Goal: Transaction & Acquisition: Purchase product/service

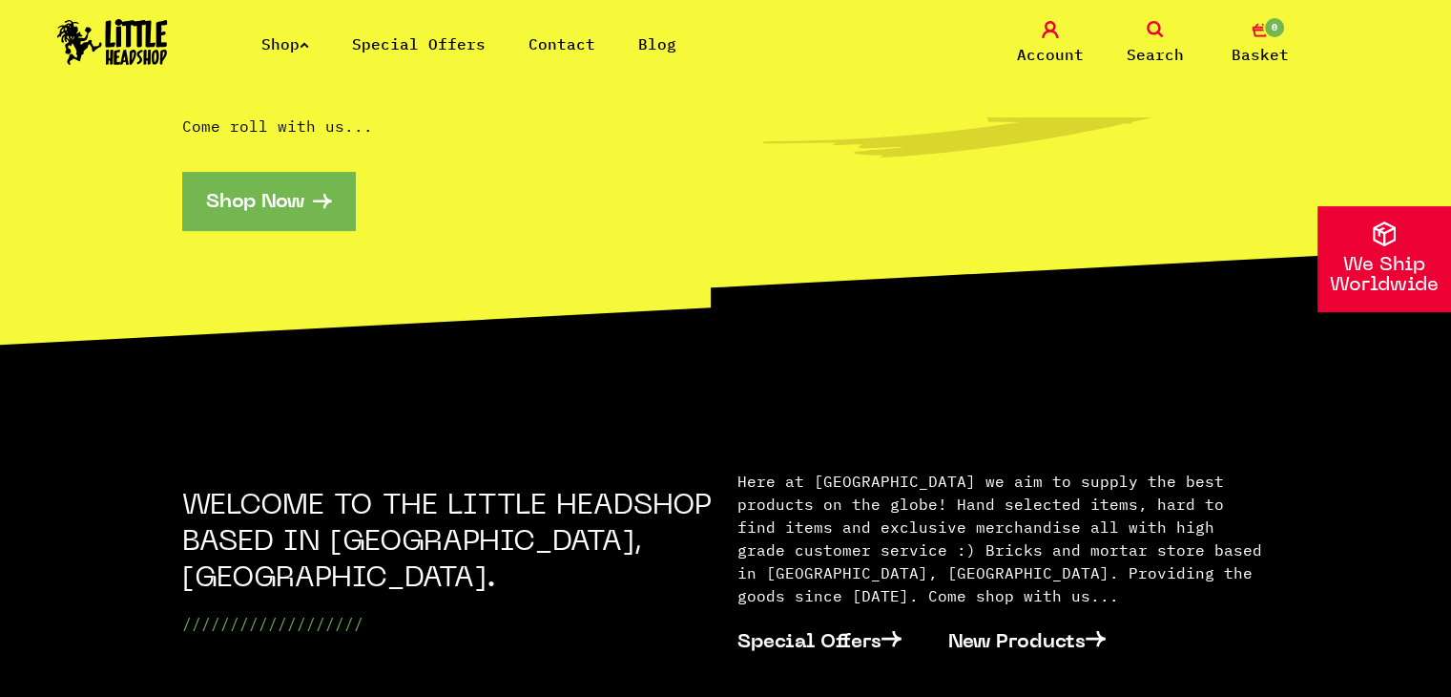
scroll to position [496, 0]
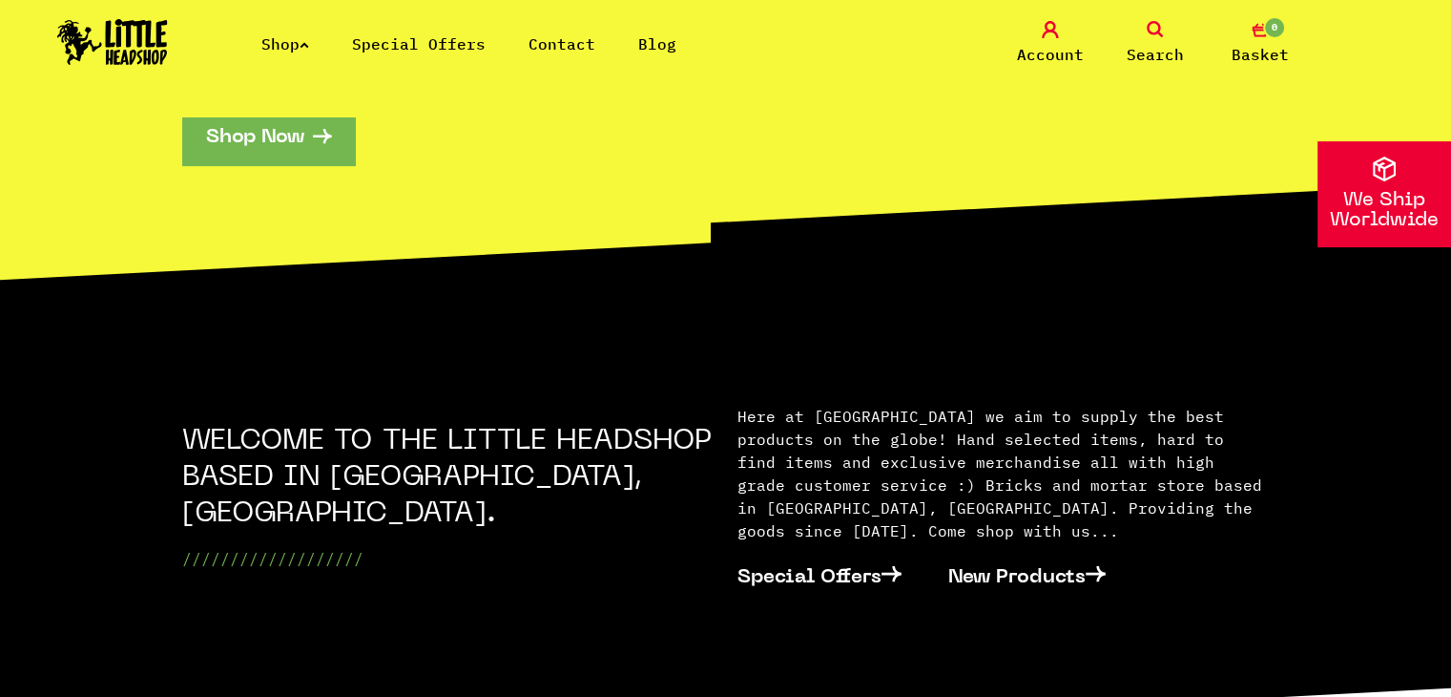
click at [307, 42] on icon at bounding box center [305, 45] width 10 height 8
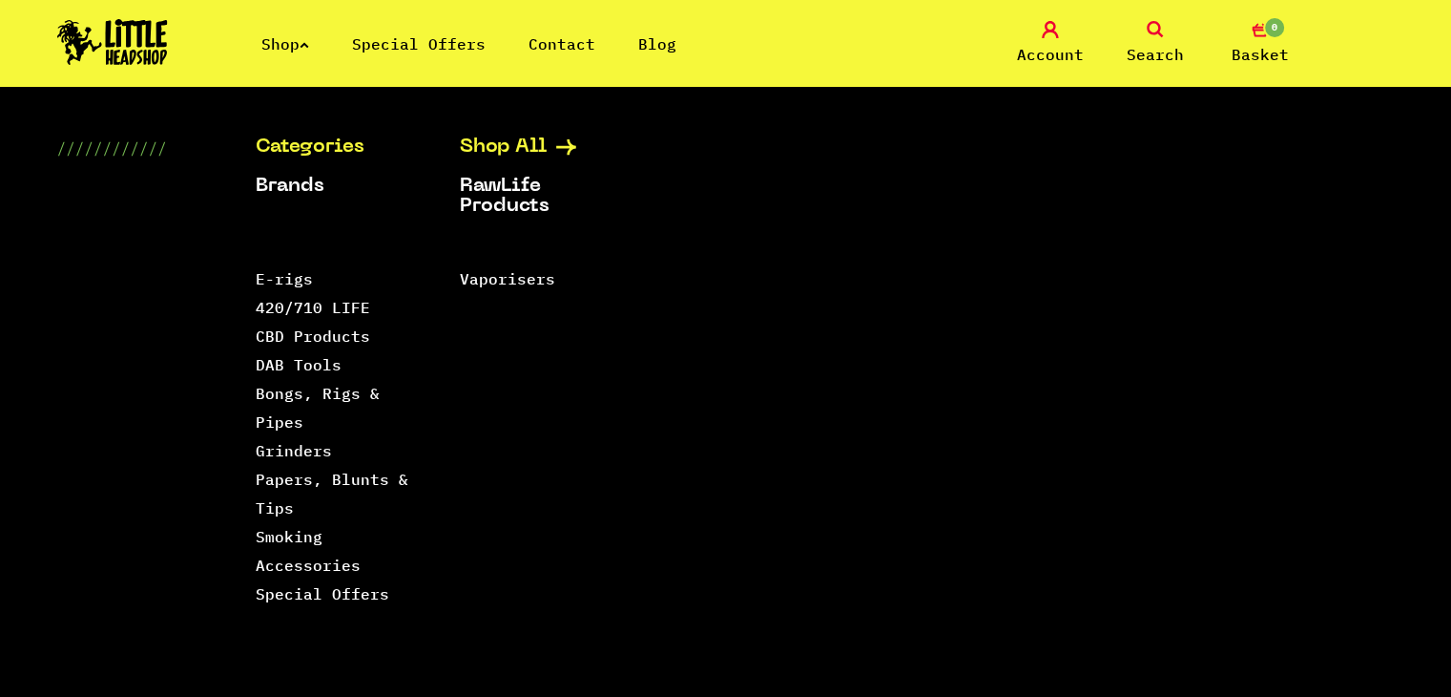
click at [500, 147] on link "Shop All" at bounding box center [538, 147] width 156 height 20
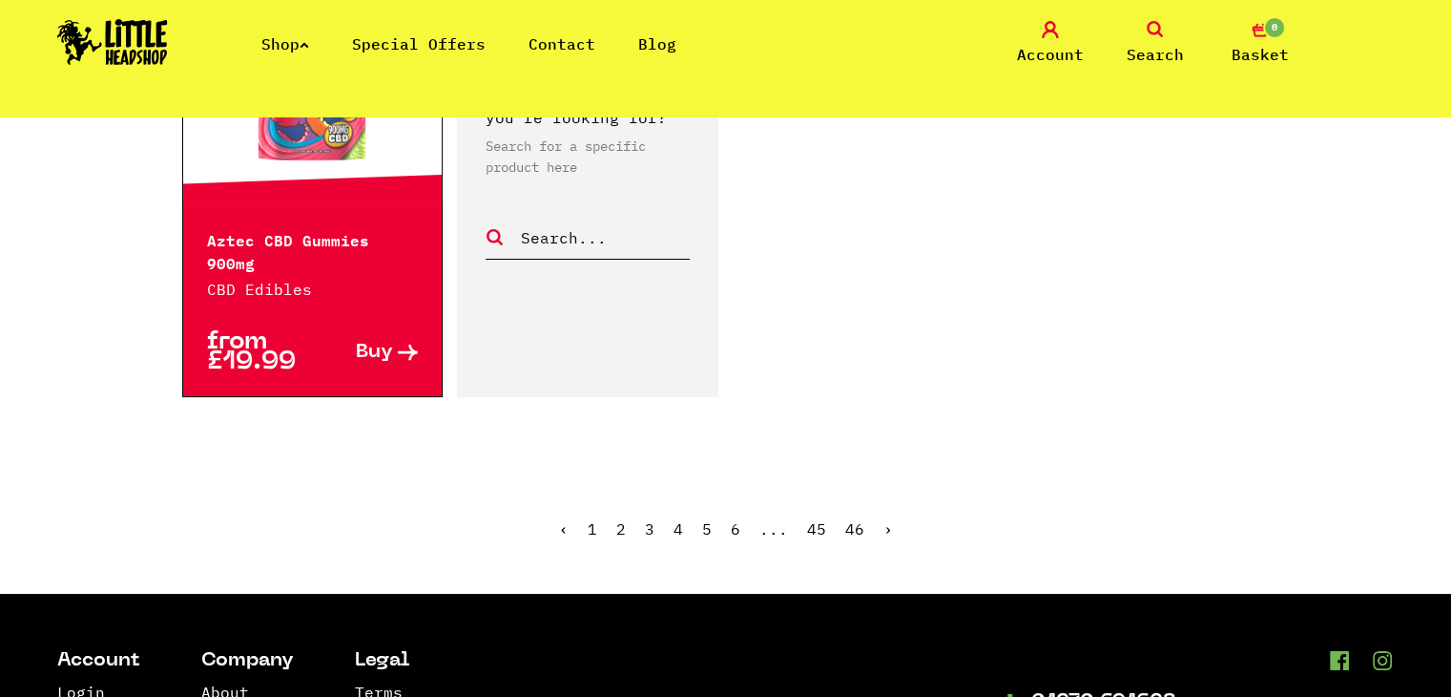
scroll to position [3281, 0]
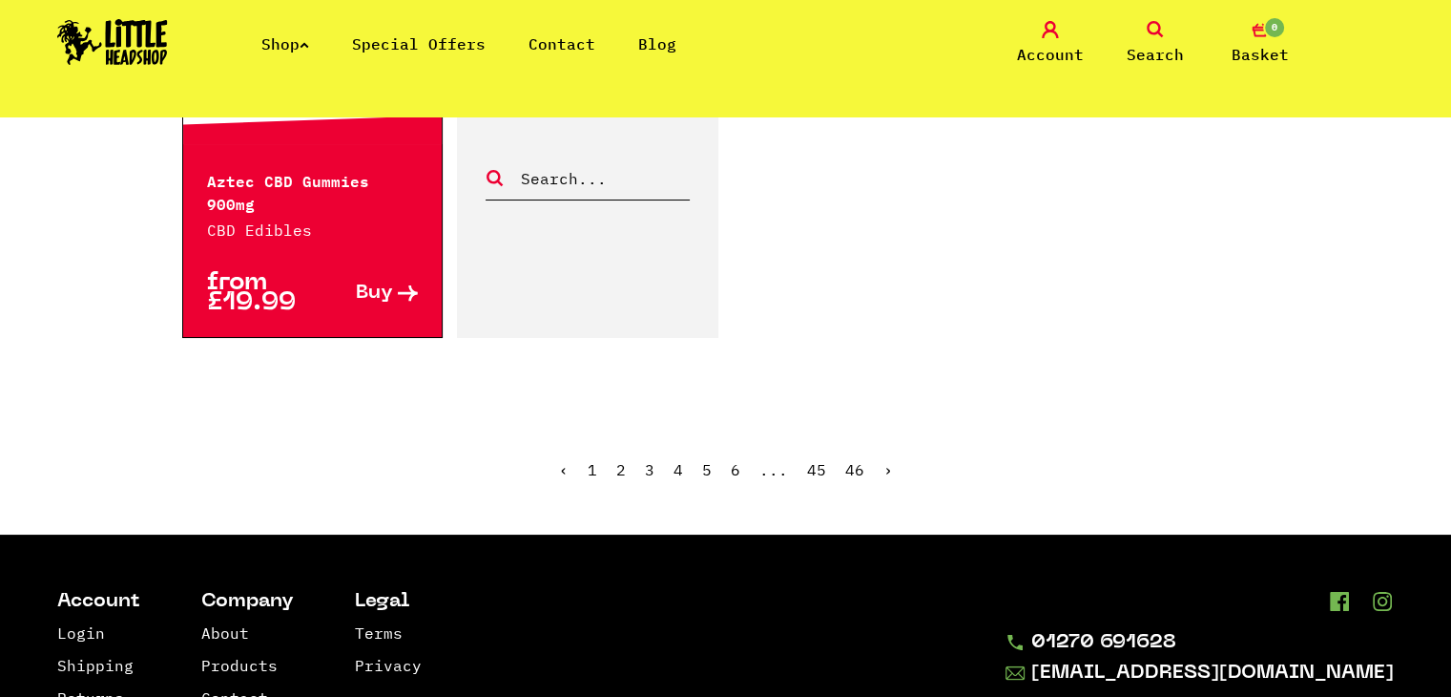
click at [623, 460] on link "2" at bounding box center [621, 469] width 10 height 19
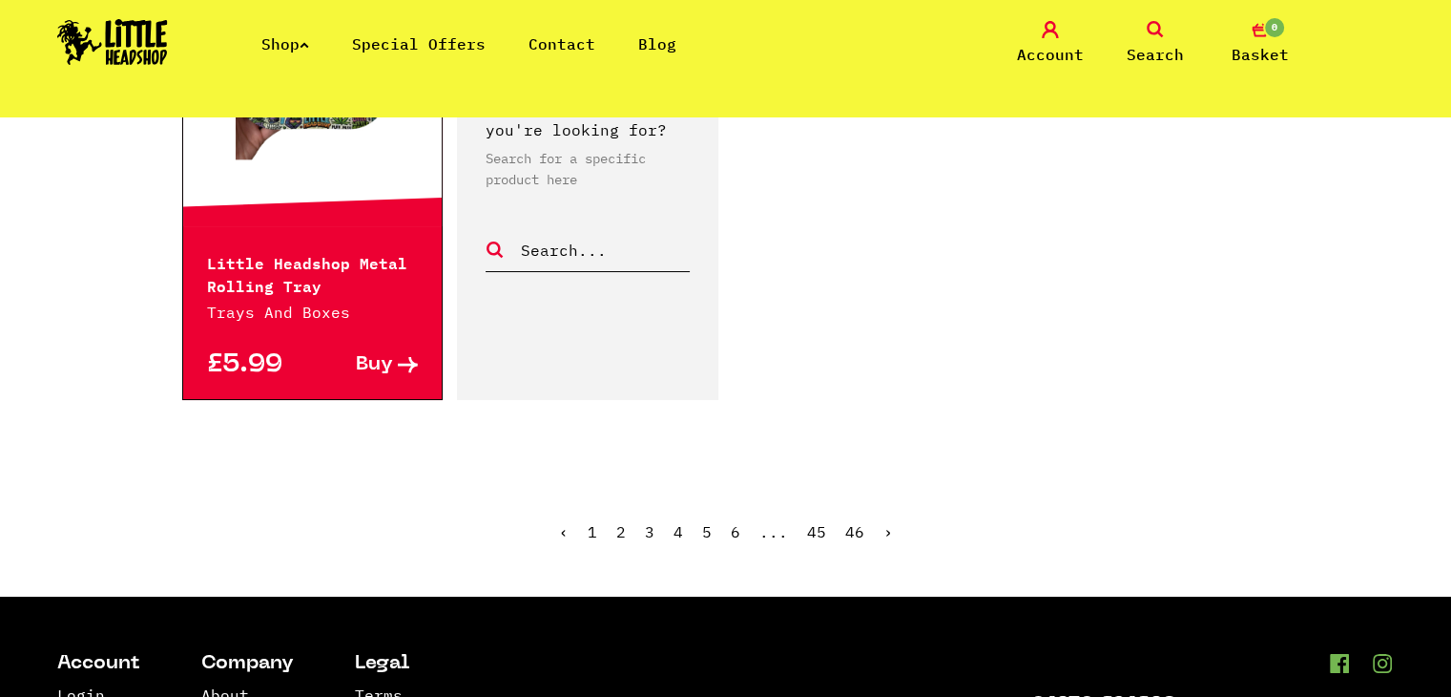
scroll to position [3044, 0]
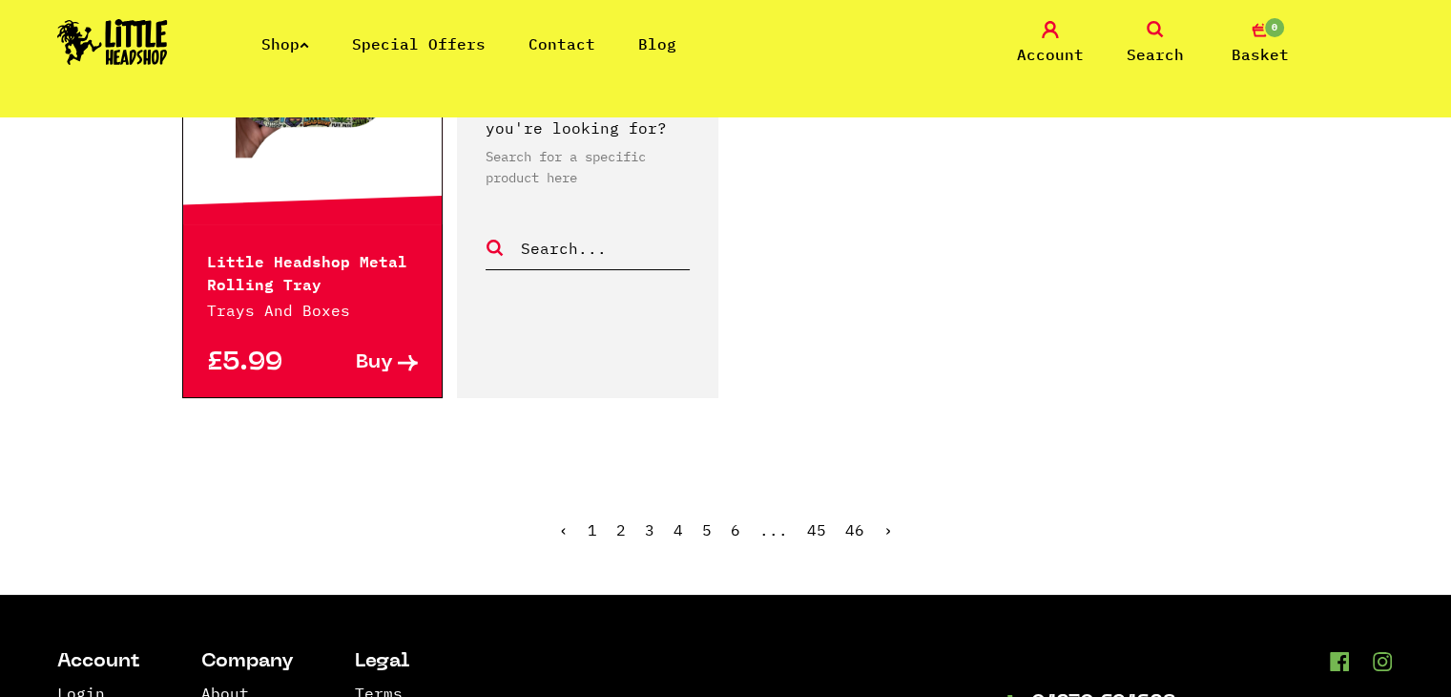
click at [647, 527] on link "3" at bounding box center [650, 529] width 10 height 19
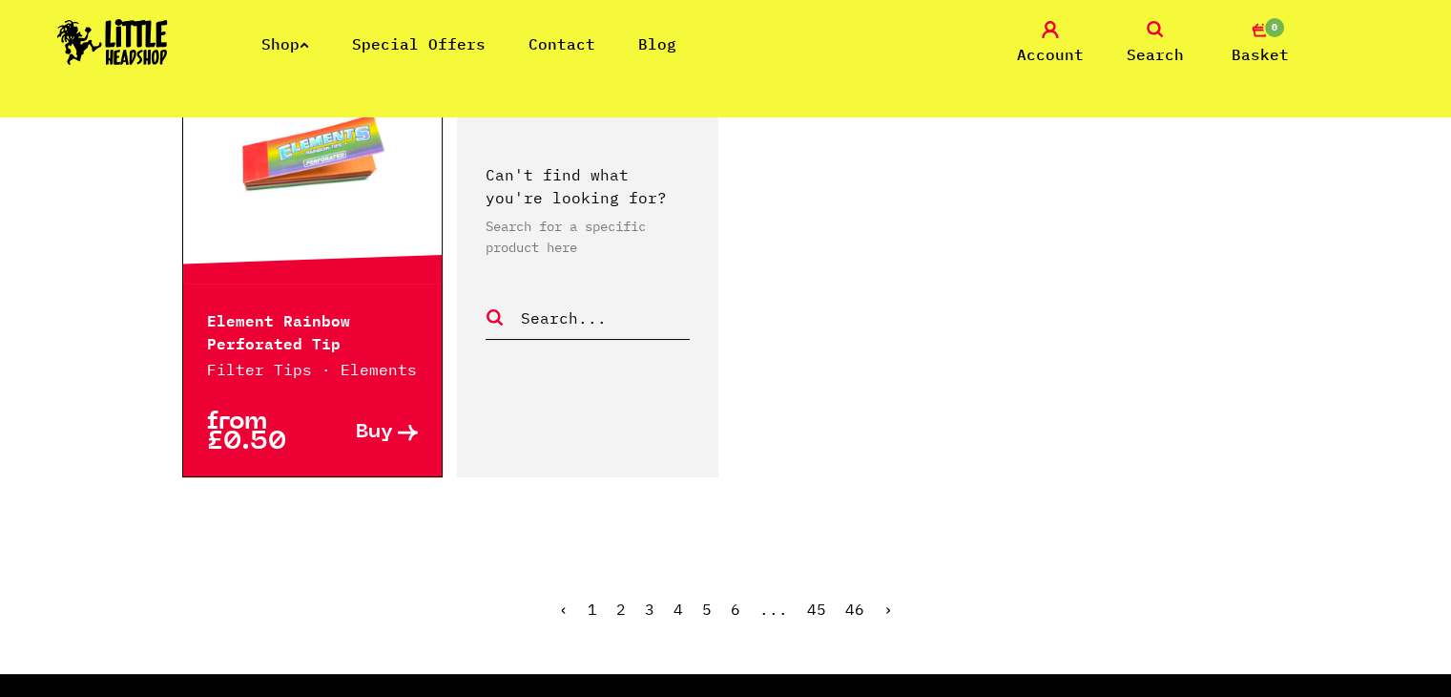
scroll to position [3206, 0]
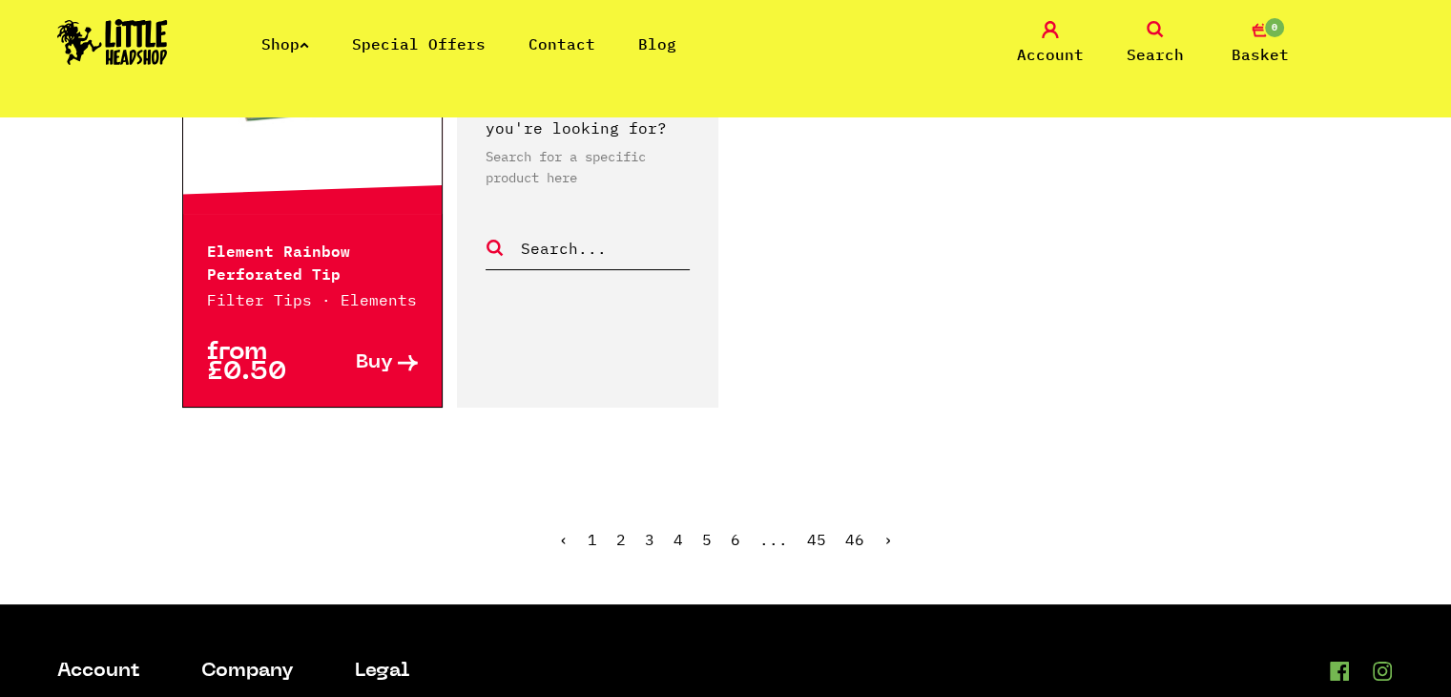
click at [309, 41] on icon at bounding box center [305, 45] width 10 height 8
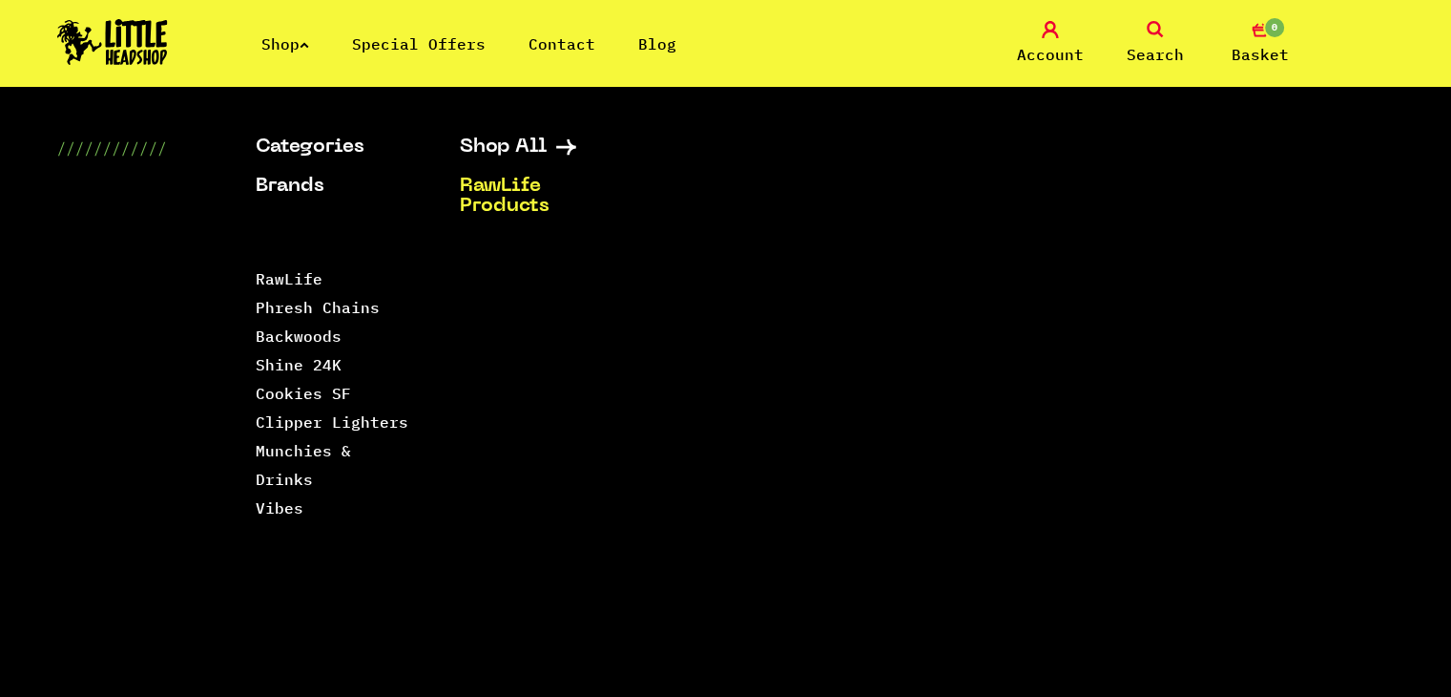
click at [508, 199] on link "RawLife Products" at bounding box center [538, 197] width 156 height 40
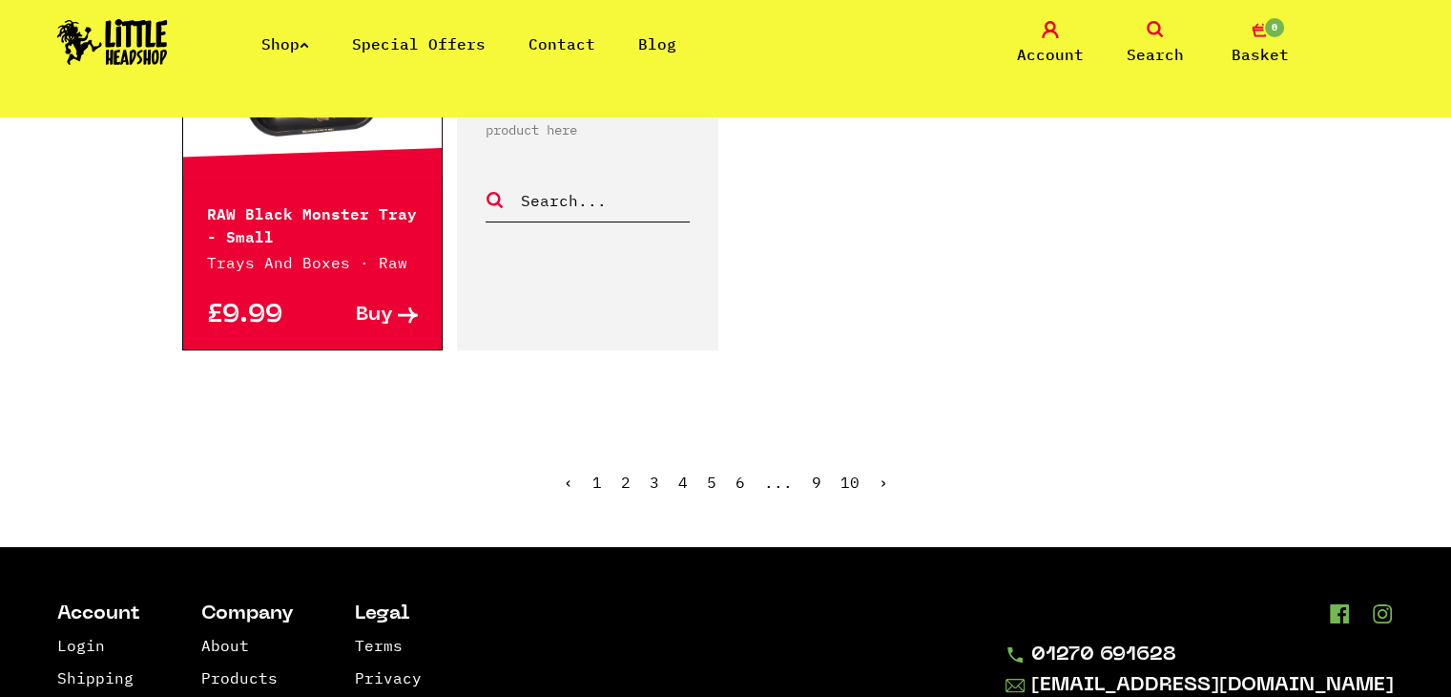
scroll to position [3130, 0]
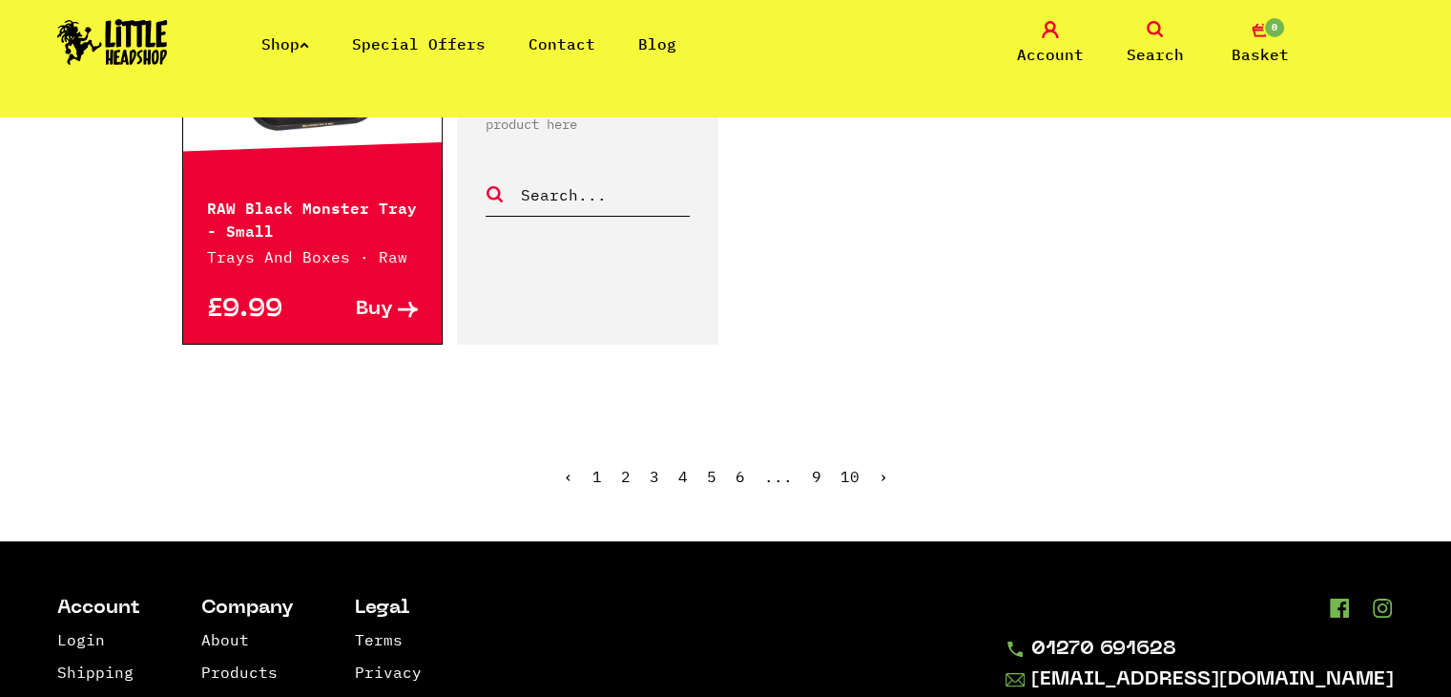
click at [626, 467] on link "2" at bounding box center [626, 476] width 10 height 19
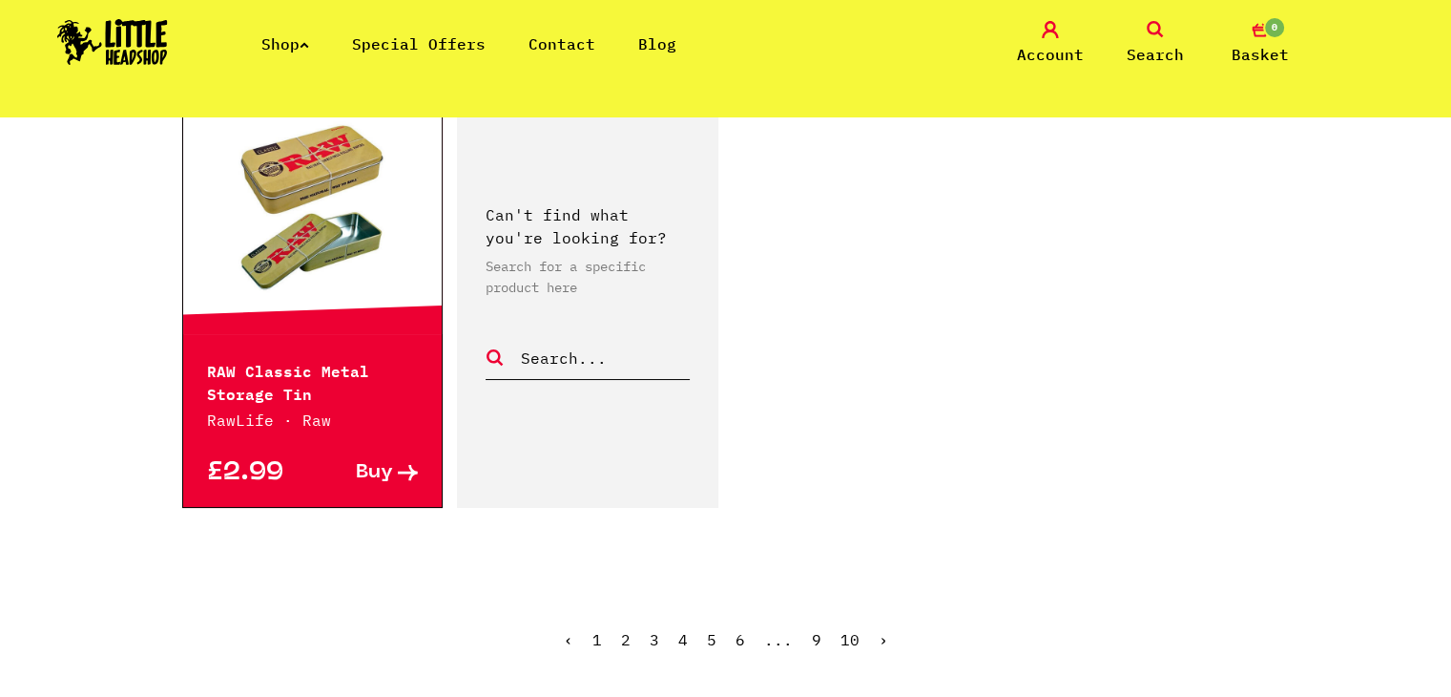
scroll to position [2908, 0]
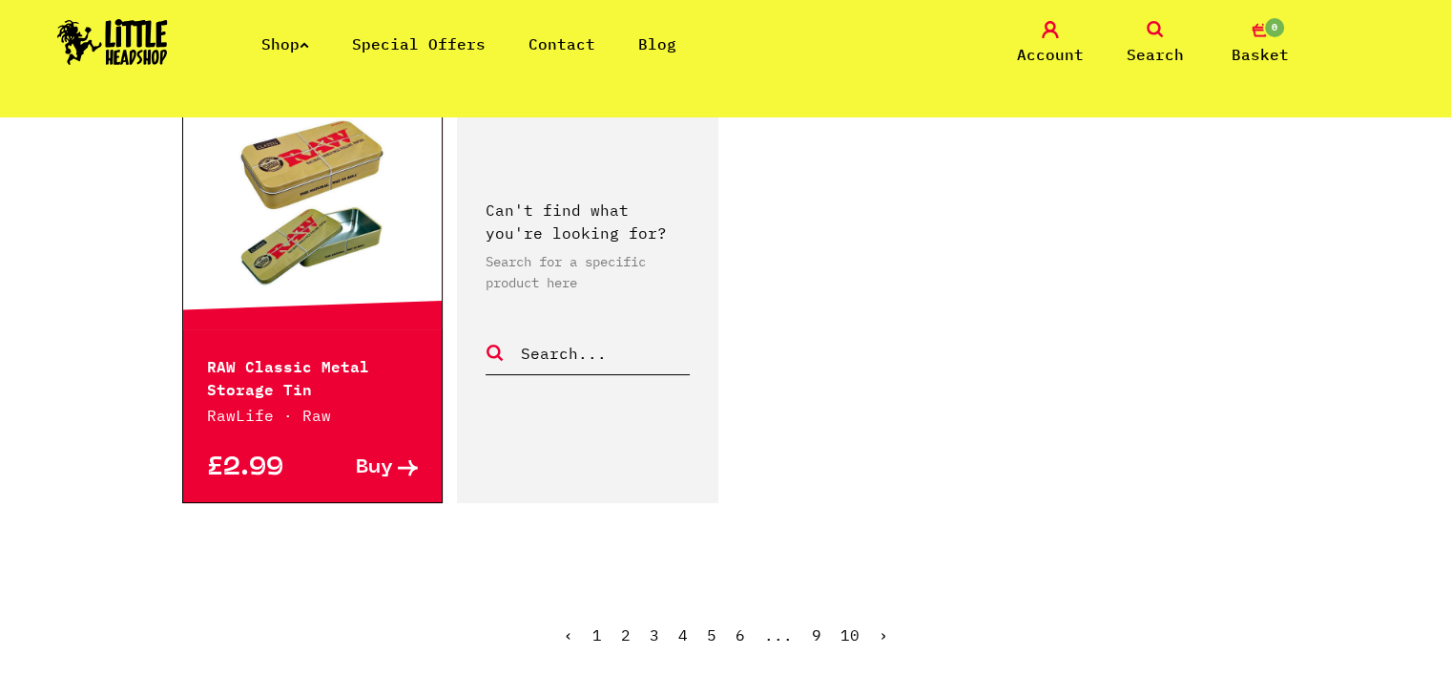
click at [656, 628] on link "3" at bounding box center [655, 634] width 10 height 19
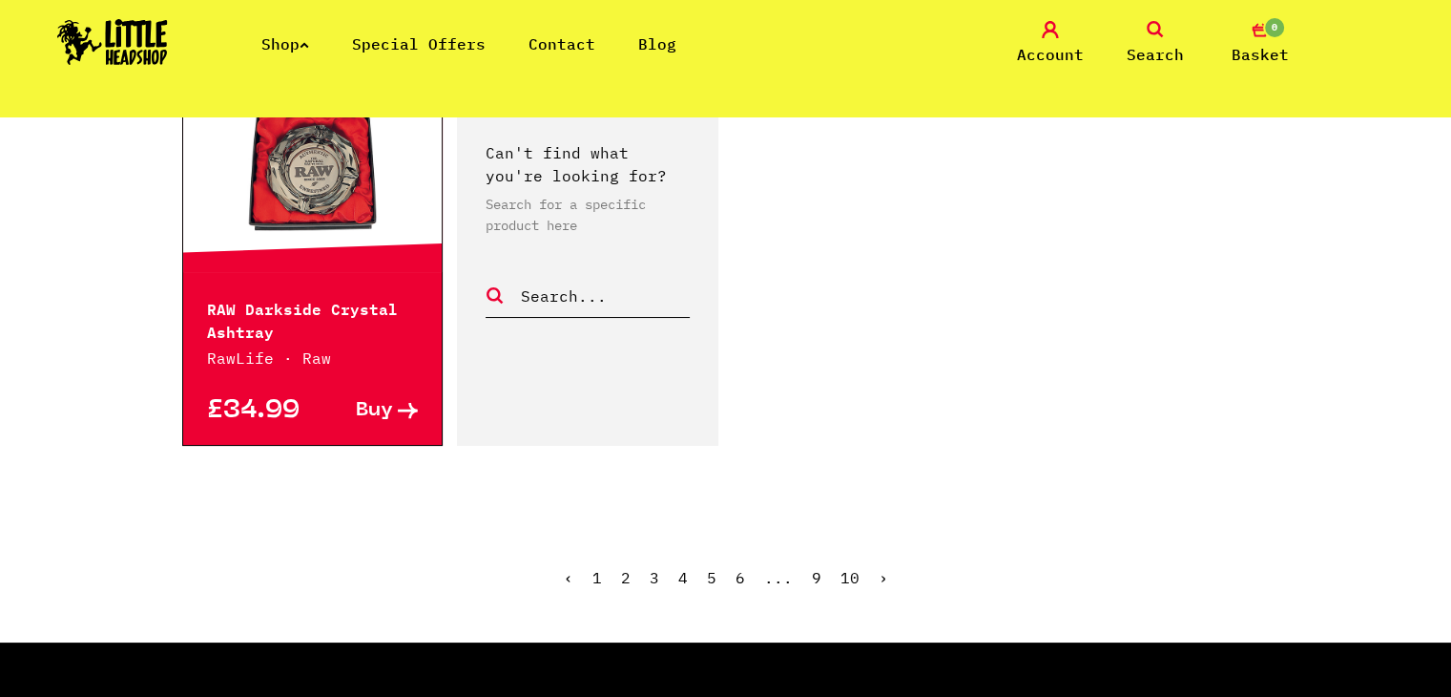
scroll to position [2939, 0]
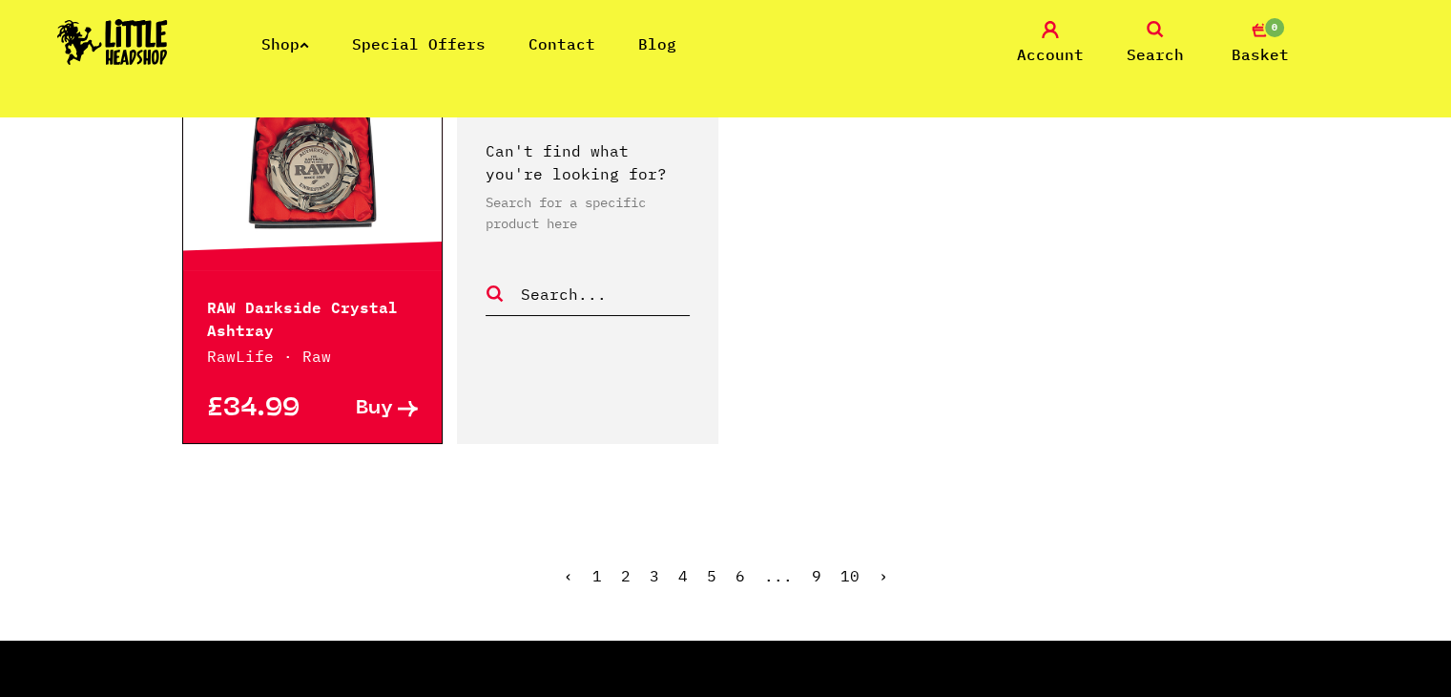
click at [682, 573] on link "4" at bounding box center [683, 575] width 10 height 19
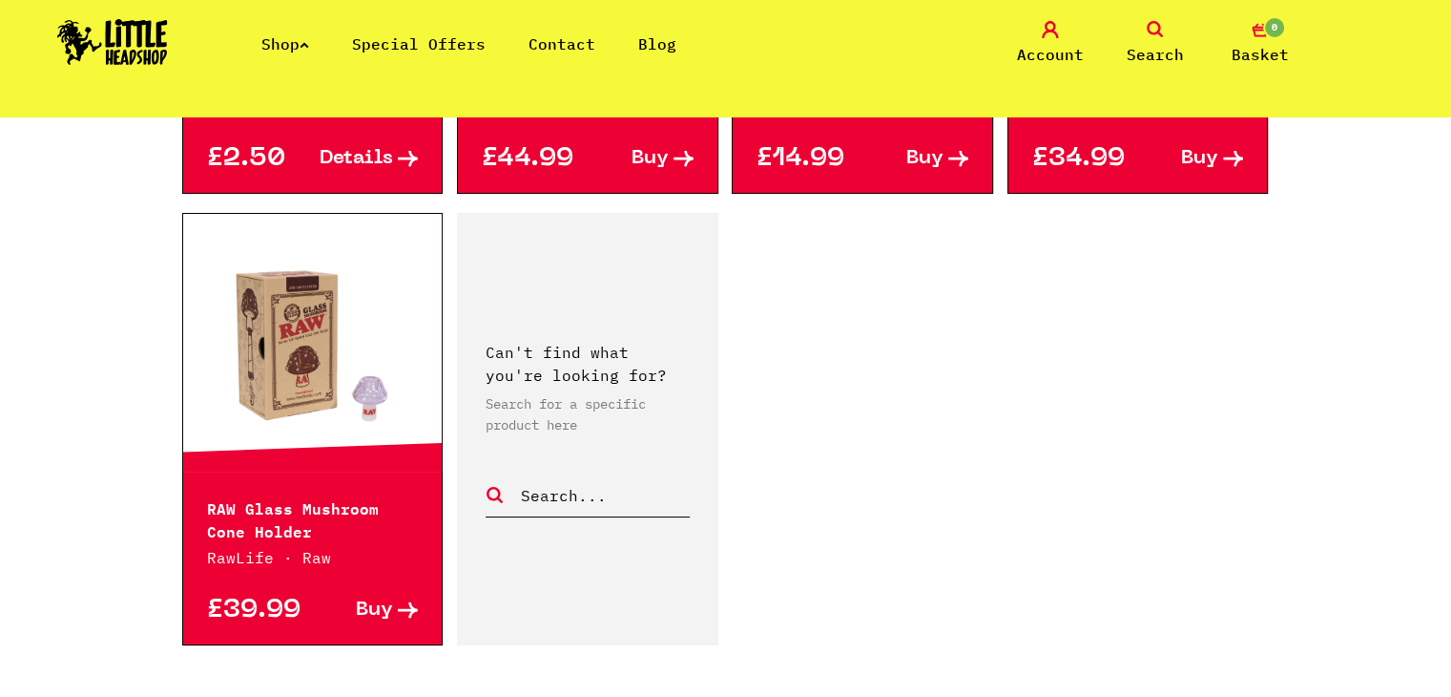
scroll to position [2819, 0]
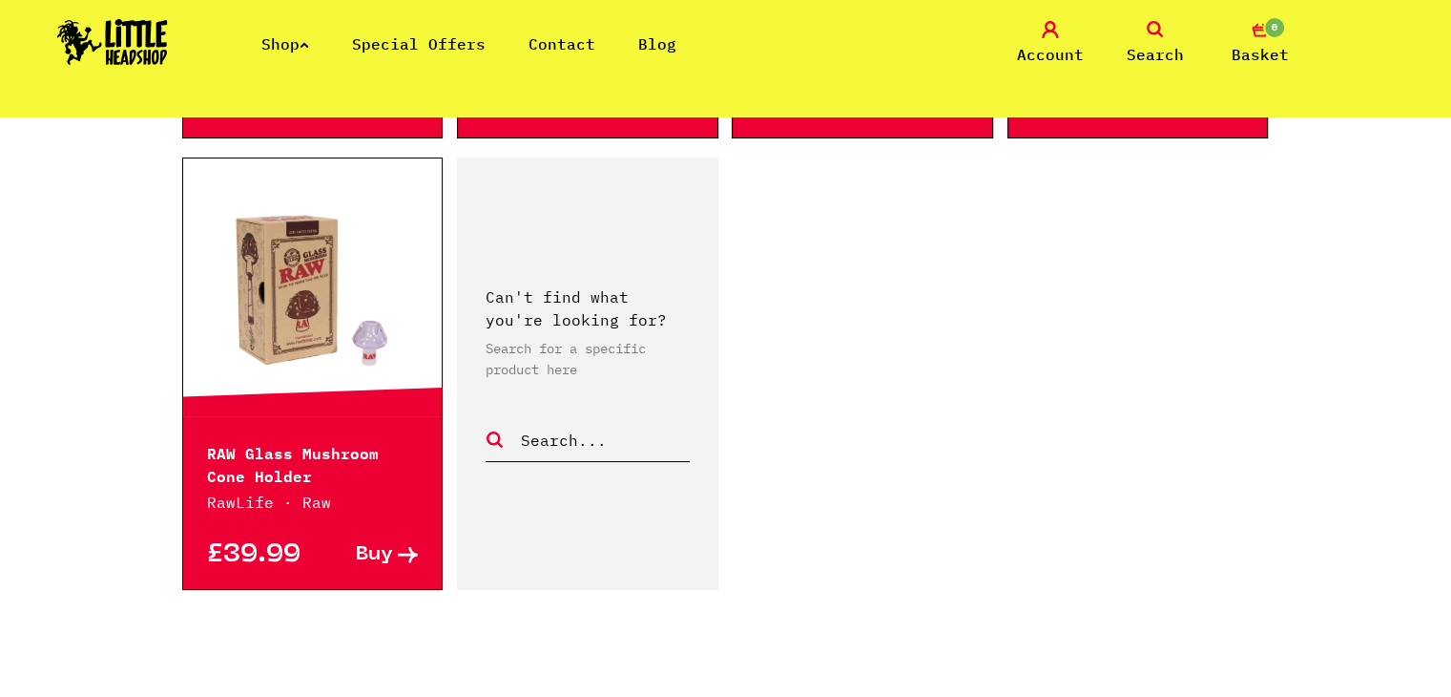
click at [454, 44] on link "Special Offers" at bounding box center [419, 43] width 134 height 19
